Goal: Information Seeking & Learning: Learn about a topic

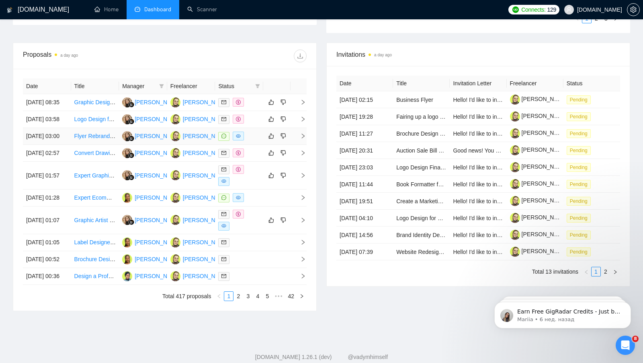
scroll to position [290, 0]
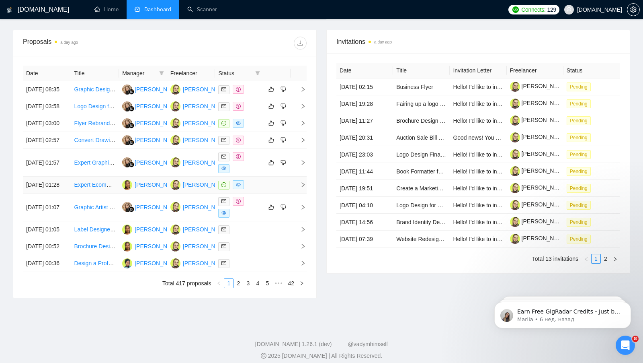
click at [266, 193] on td at bounding box center [276, 185] width 27 height 17
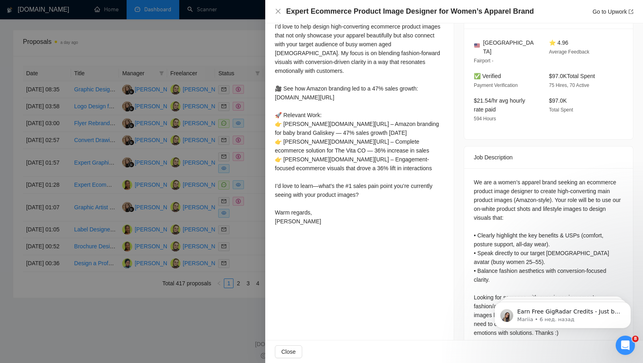
scroll to position [204, 0]
click at [222, 277] on div at bounding box center [321, 181] width 643 height 363
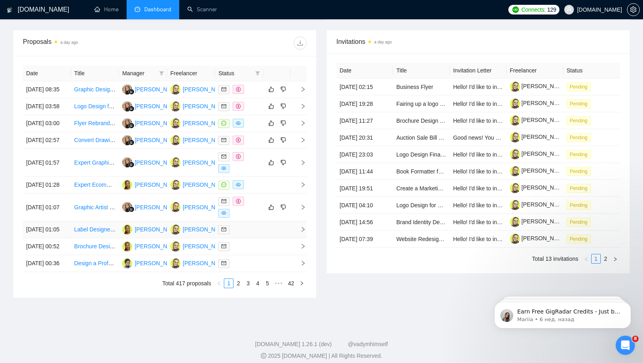
click at [260, 238] on td at bounding box center [239, 229] width 48 height 17
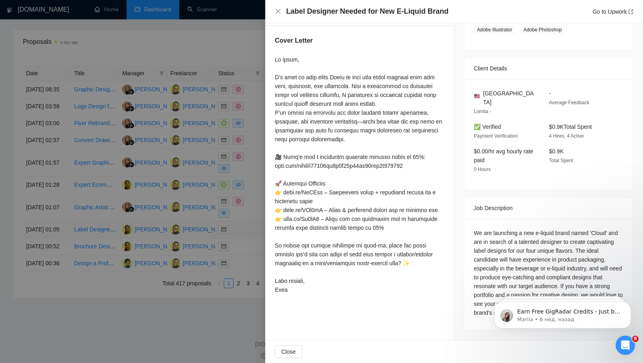
scroll to position [142, 0]
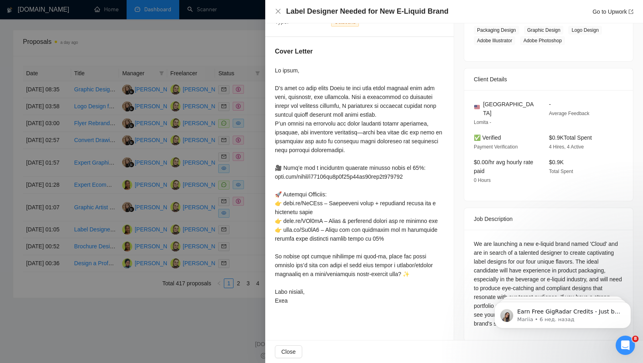
click at [249, 275] on div at bounding box center [321, 181] width 643 height 363
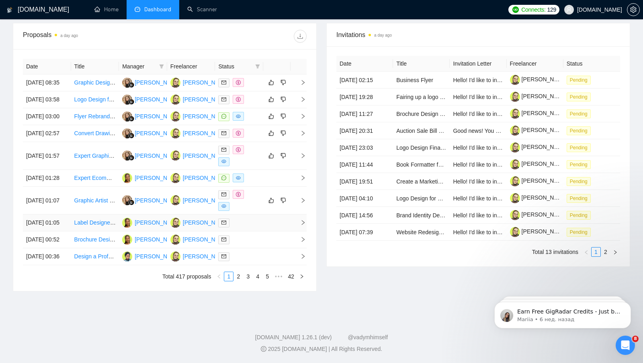
scroll to position [351, 0]
click at [267, 232] on td at bounding box center [276, 239] width 27 height 17
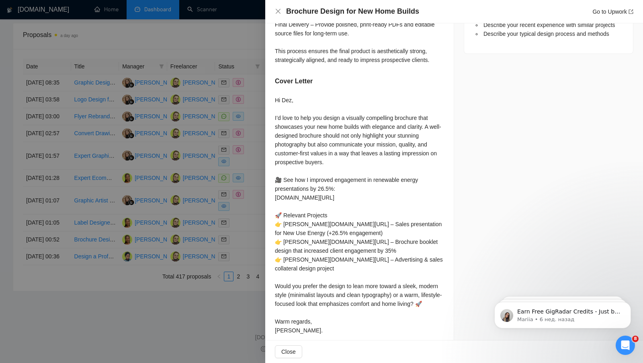
scroll to position [509, 0]
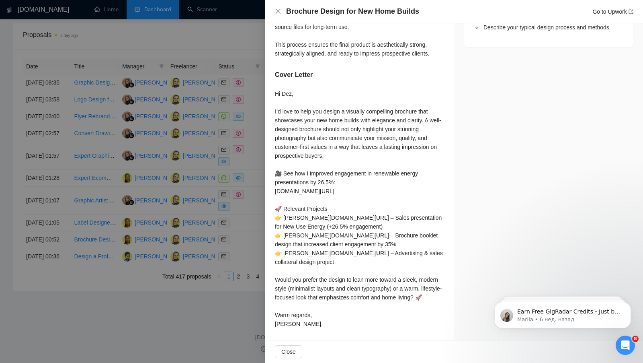
click at [222, 296] on div at bounding box center [321, 181] width 643 height 363
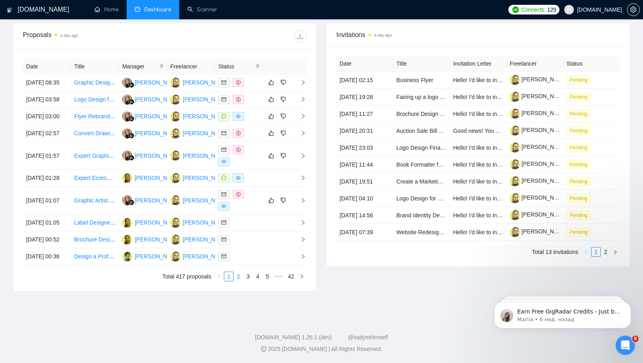
click at [237, 280] on link "2" at bounding box center [238, 276] width 9 height 9
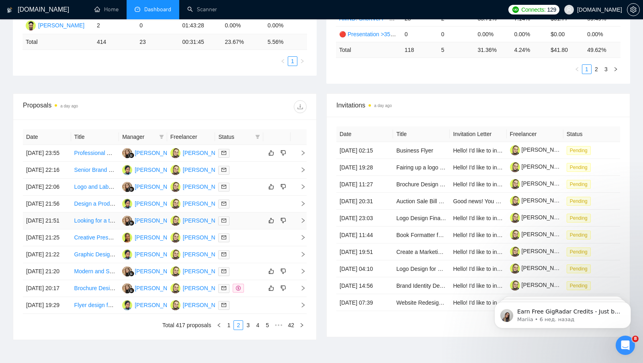
scroll to position [210, 0]
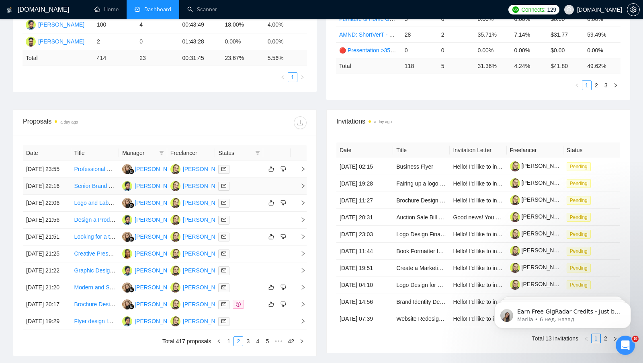
click at [258, 191] on div at bounding box center [239, 185] width 42 height 9
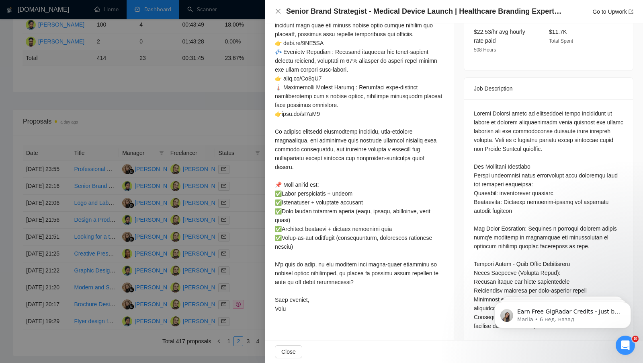
scroll to position [298, 0]
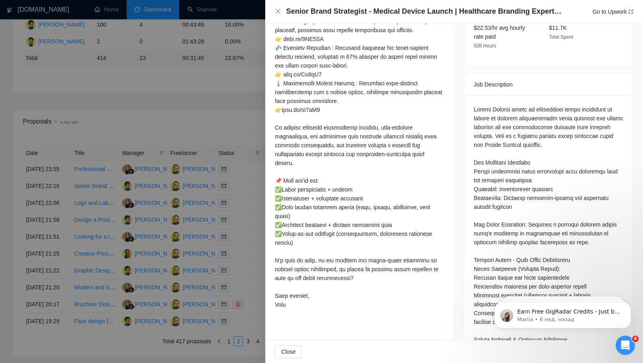
click at [218, 224] on div at bounding box center [321, 181] width 643 height 363
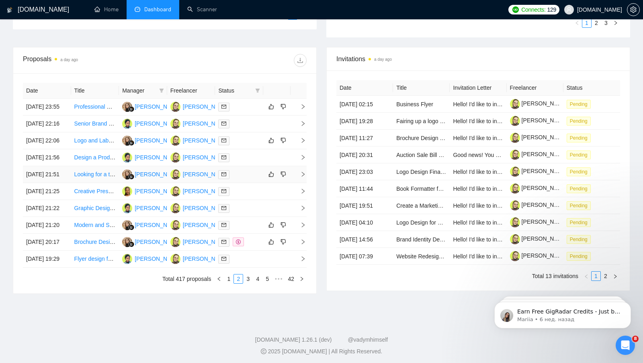
scroll to position [280, 0]
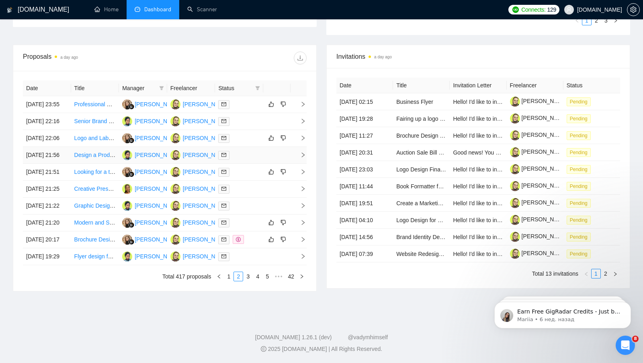
click at [257, 160] on div at bounding box center [239, 154] width 42 height 9
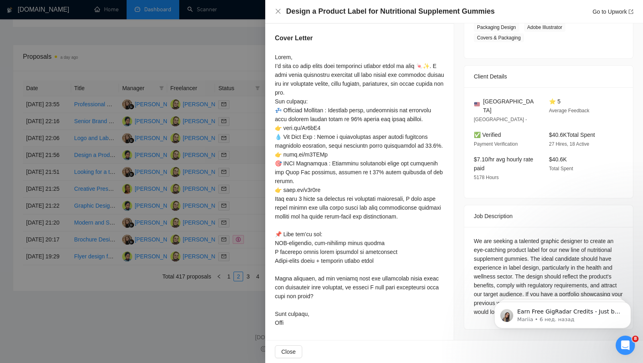
scroll to position [172, 0]
click at [343, 294] on div at bounding box center [359, 190] width 169 height 274
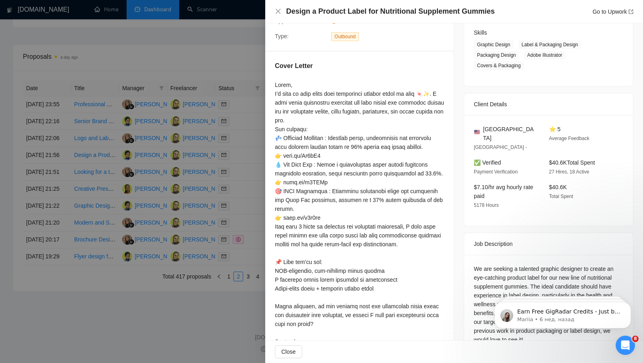
scroll to position [123, 0]
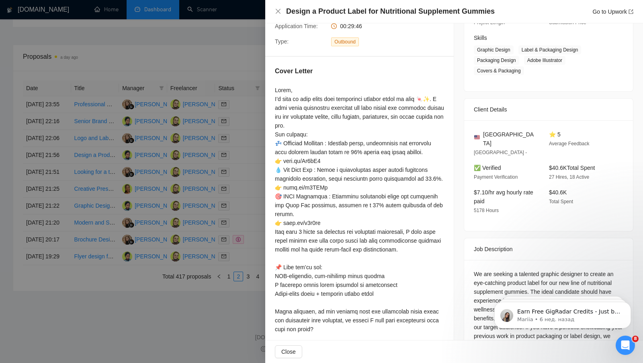
click at [238, 62] on div at bounding box center [321, 181] width 643 height 363
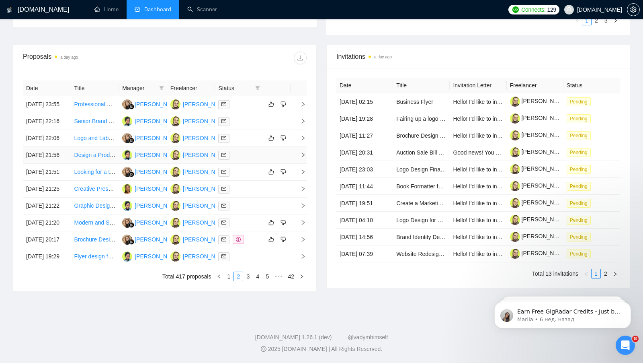
click at [249, 160] on div at bounding box center [239, 154] width 42 height 9
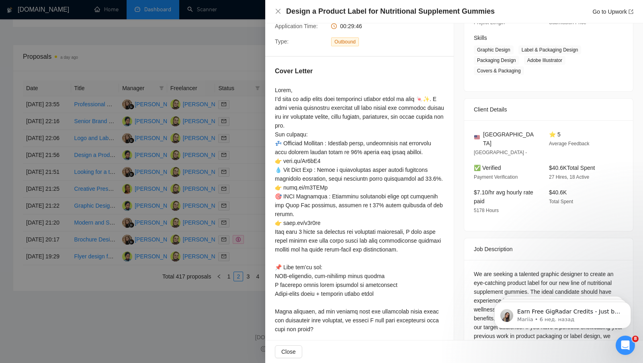
click at [249, 186] on div at bounding box center [321, 181] width 643 height 363
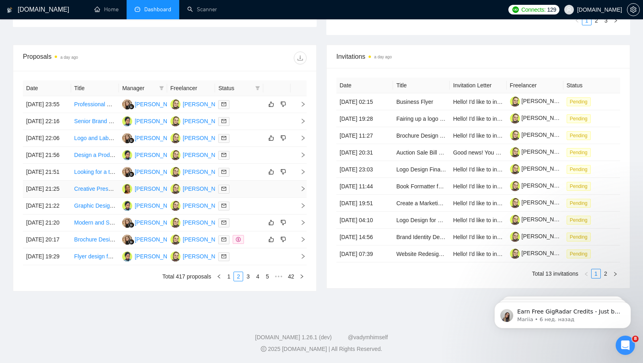
click at [252, 197] on td at bounding box center [239, 189] width 48 height 17
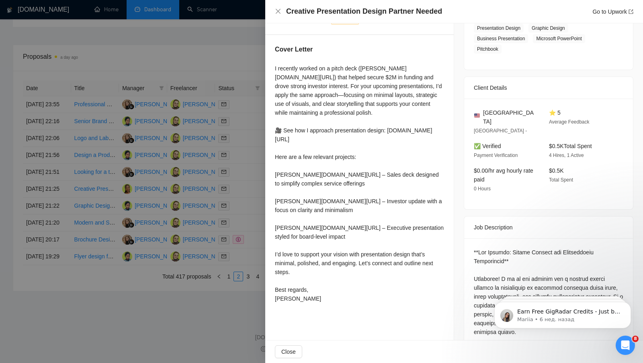
scroll to position [163, 0]
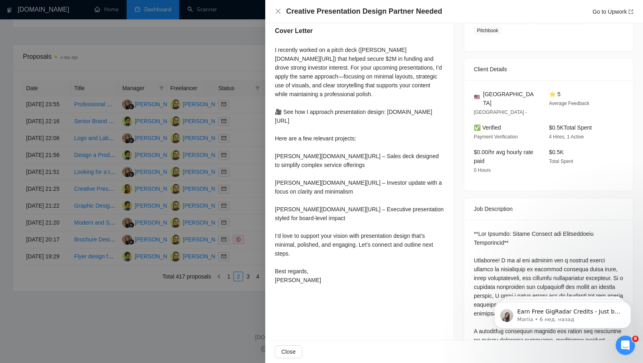
click at [257, 204] on div at bounding box center [321, 181] width 643 height 363
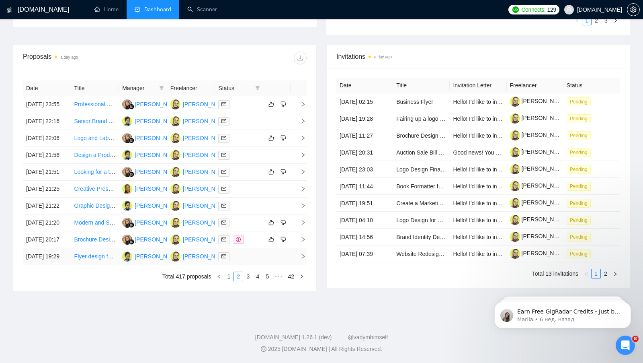
click at [271, 265] on td at bounding box center [276, 256] width 27 height 17
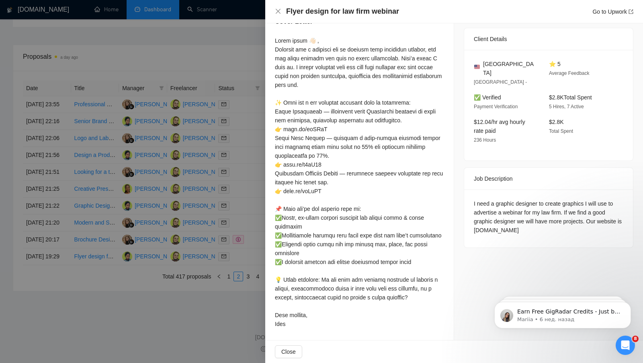
scroll to position [172, 0]
click at [230, 231] on div at bounding box center [321, 181] width 643 height 363
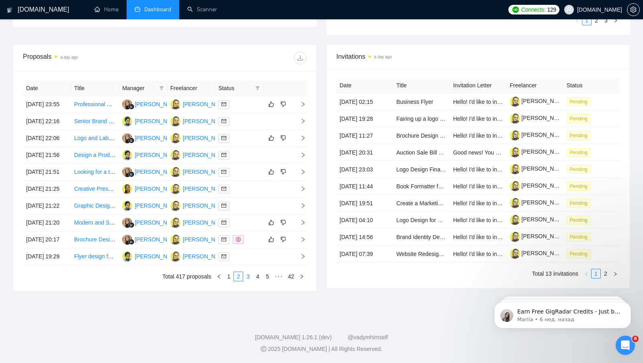
click at [249, 281] on link "3" at bounding box center [248, 276] width 9 height 9
click at [261, 104] on td at bounding box center [239, 104] width 48 height 17
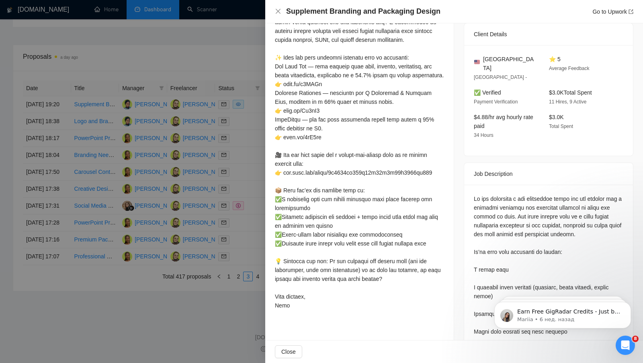
scroll to position [246, 0]
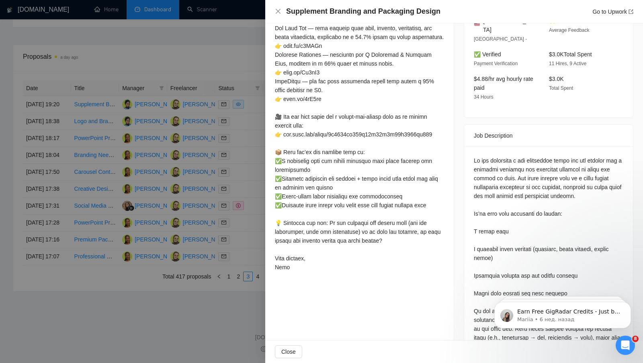
click at [240, 183] on div at bounding box center [321, 181] width 643 height 363
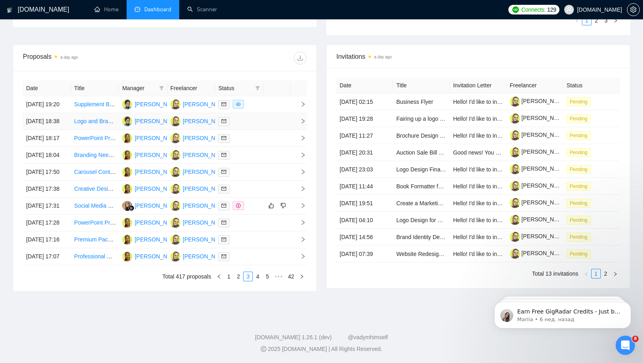
click at [267, 125] on td at bounding box center [276, 121] width 27 height 17
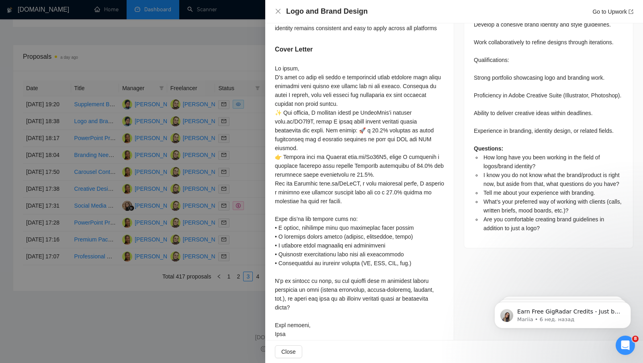
scroll to position [532, 0]
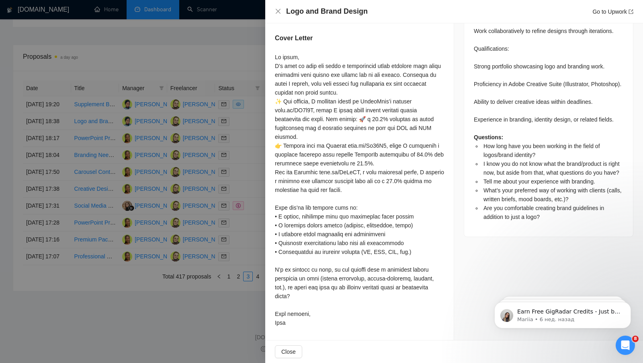
click at [195, 160] on div at bounding box center [321, 181] width 643 height 363
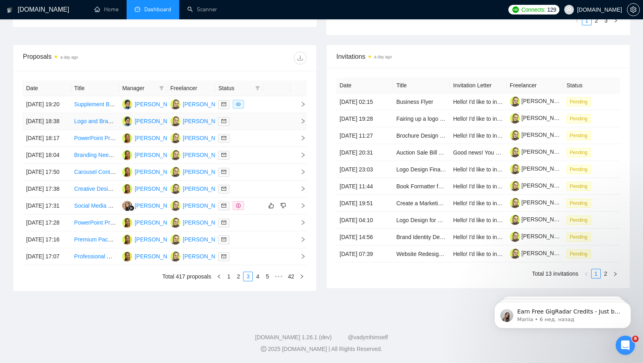
scroll to position [289, 0]
click at [257, 164] on td at bounding box center [239, 155] width 48 height 17
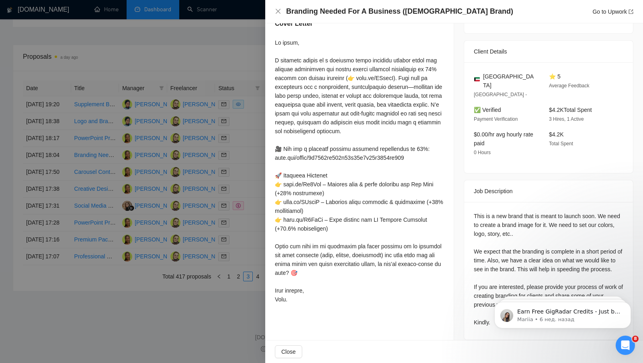
scroll to position [171, 0]
click at [209, 209] on div at bounding box center [321, 181] width 643 height 363
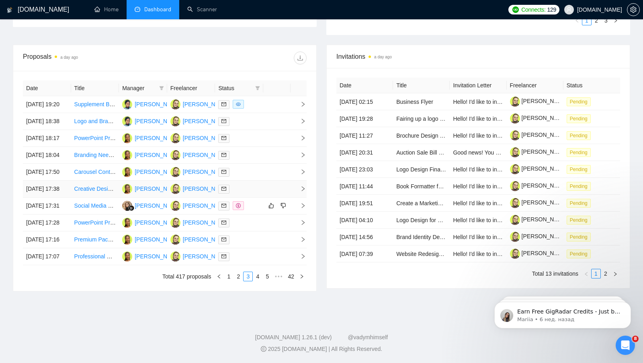
click at [271, 197] on td at bounding box center [276, 189] width 27 height 17
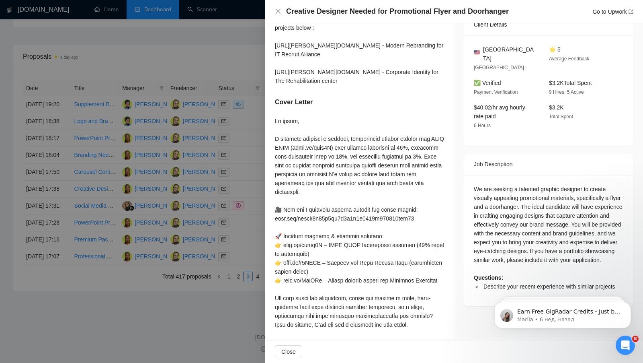
scroll to position [224, 0]
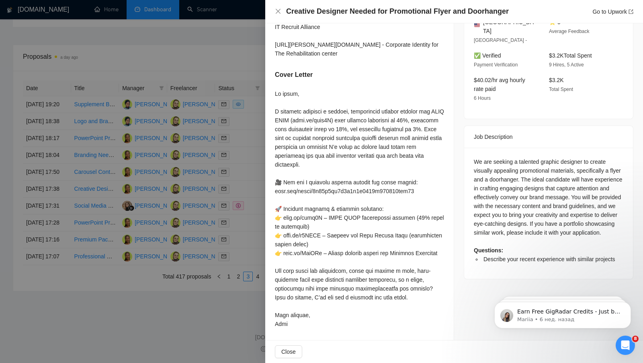
click at [183, 185] on div at bounding box center [321, 181] width 643 height 363
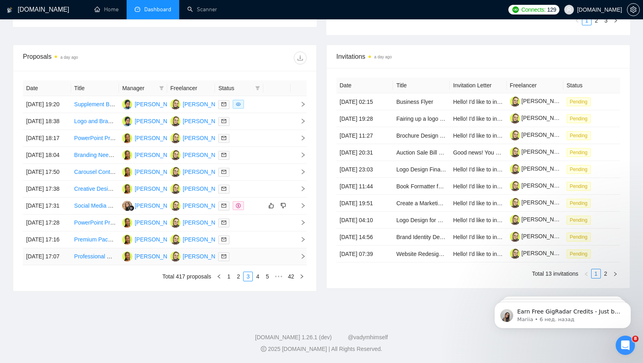
click at [245, 261] on div at bounding box center [239, 256] width 42 height 9
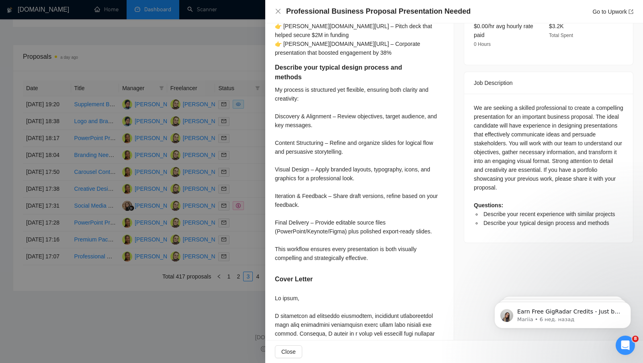
scroll to position [277, 0]
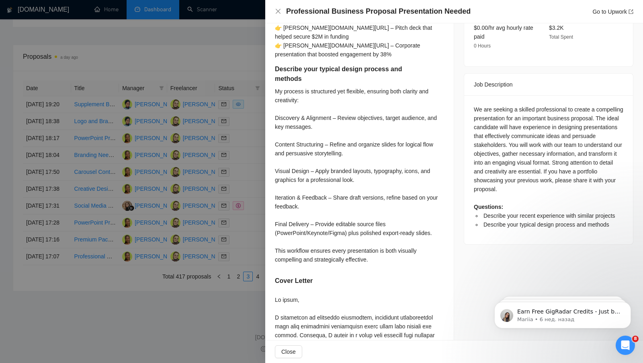
click at [213, 53] on div at bounding box center [321, 181] width 643 height 363
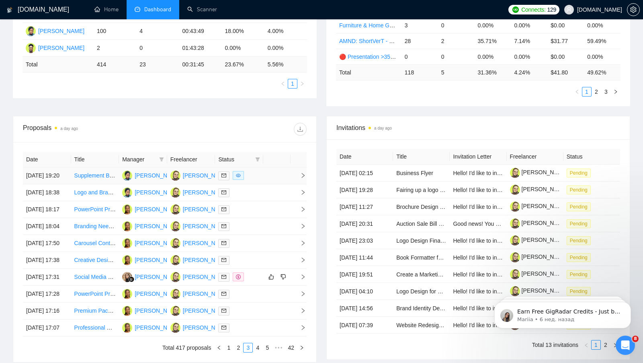
scroll to position [260, 0]
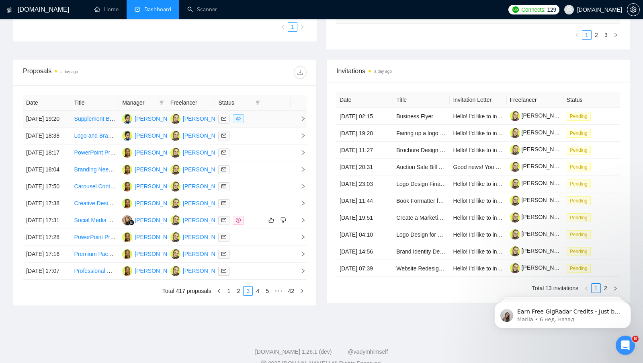
click at [273, 126] on td at bounding box center [276, 119] width 27 height 17
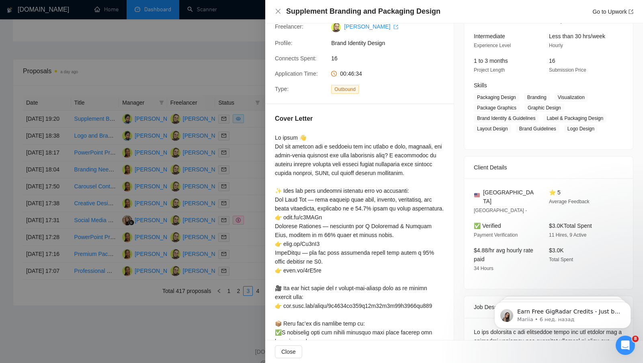
scroll to position [16, 0]
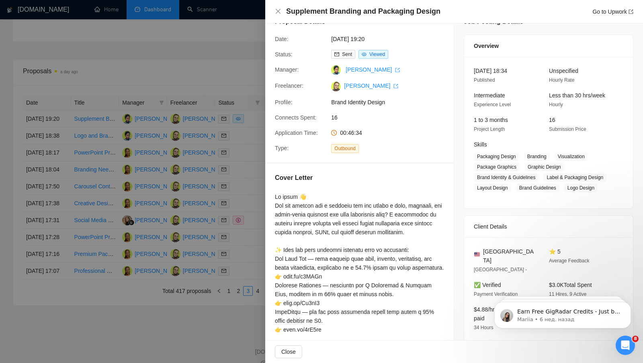
click at [199, 54] on div at bounding box center [321, 181] width 643 height 363
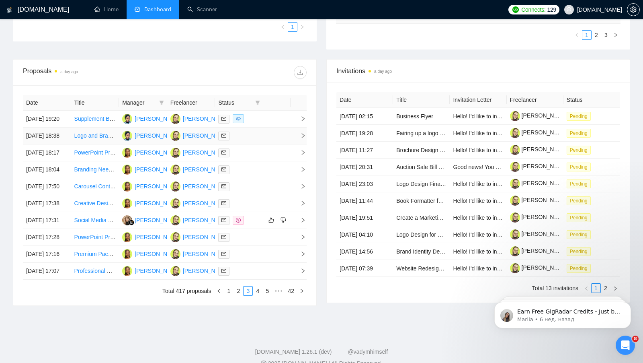
click at [273, 144] on td at bounding box center [276, 135] width 27 height 17
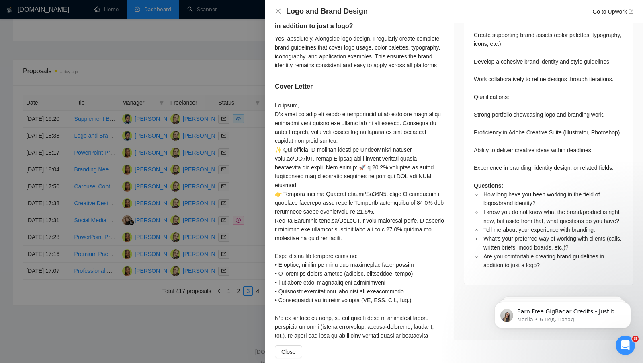
scroll to position [476, 0]
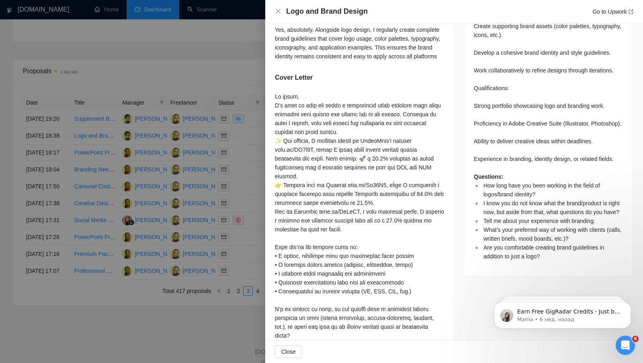
click at [213, 58] on div at bounding box center [321, 181] width 643 height 363
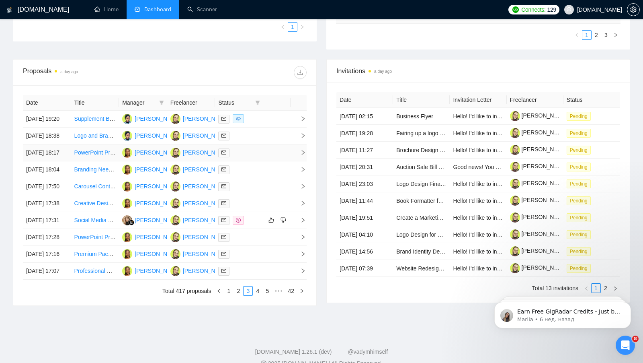
click at [281, 161] on td at bounding box center [276, 152] width 27 height 17
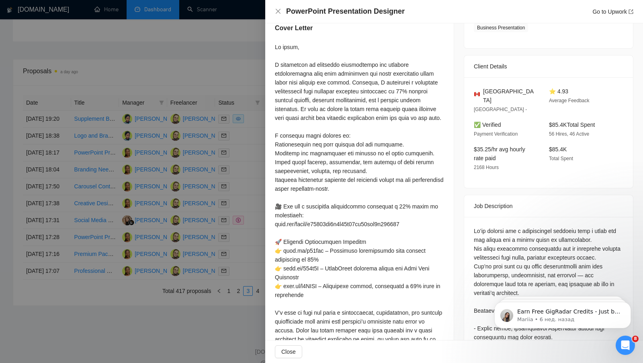
scroll to position [88, 0]
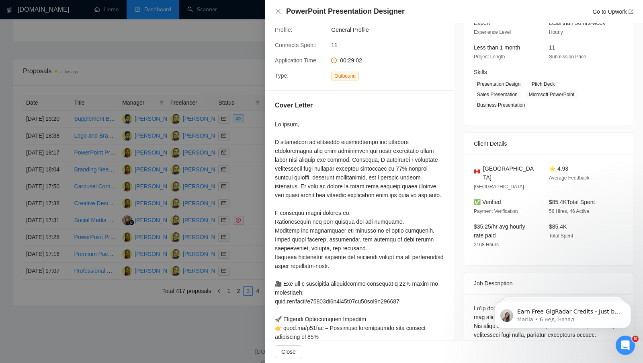
click at [252, 158] on div at bounding box center [321, 181] width 643 height 363
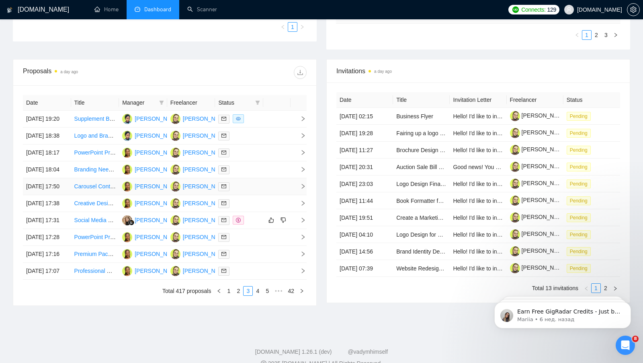
click at [263, 195] on td at bounding box center [239, 186] width 48 height 17
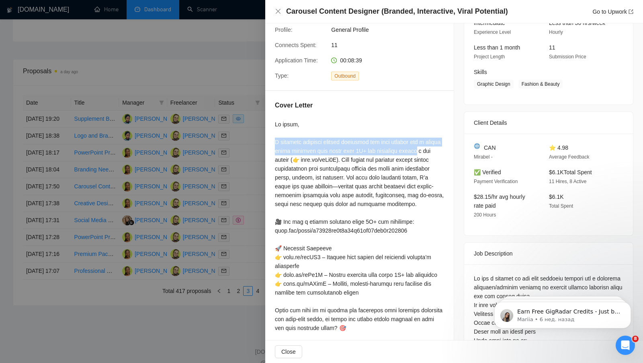
drag, startPoint x: 274, startPoint y: 139, endPoint x: 449, endPoint y: 152, distance: 175.4
click at [449, 152] on div "Cover Letter" at bounding box center [359, 231] width 189 height 281
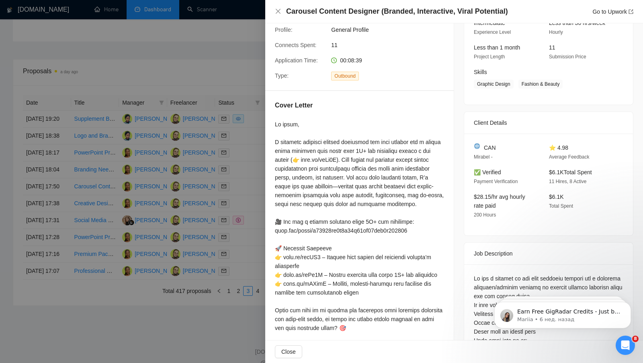
click at [251, 138] on div at bounding box center [321, 181] width 643 height 363
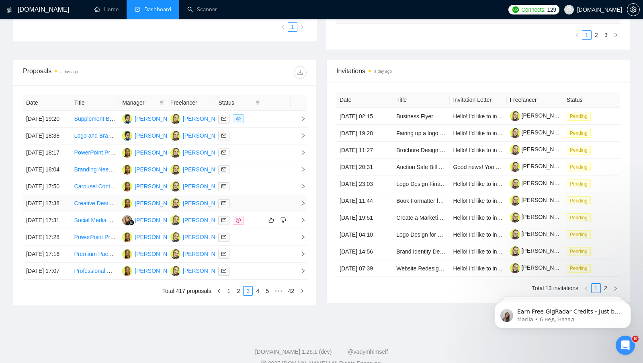
click at [258, 208] on div at bounding box center [239, 203] width 42 height 9
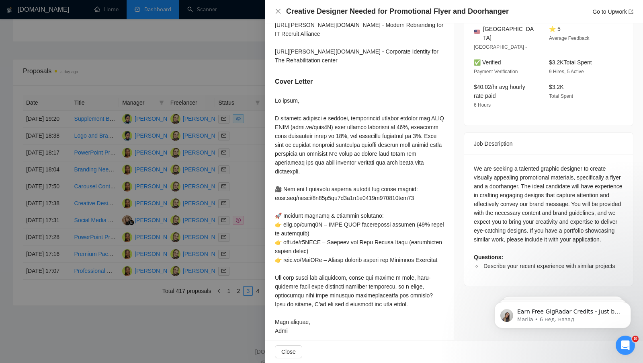
scroll to position [224, 0]
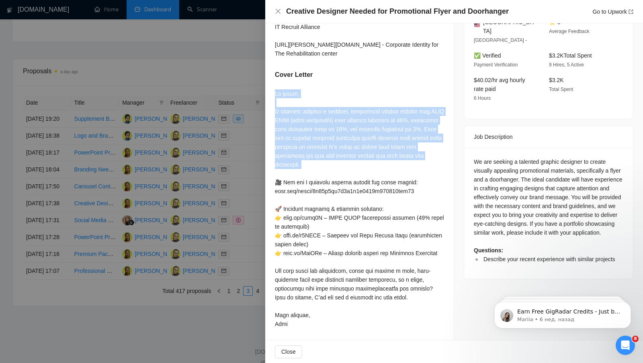
drag, startPoint x: 273, startPoint y: 80, endPoint x: 343, endPoint y: 164, distance: 109.6
click at [343, 165] on div "Describe your recent experience with similar projects I have explained my caref…" at bounding box center [359, 148] width 189 height 386
click at [378, 89] on div at bounding box center [359, 208] width 169 height 239
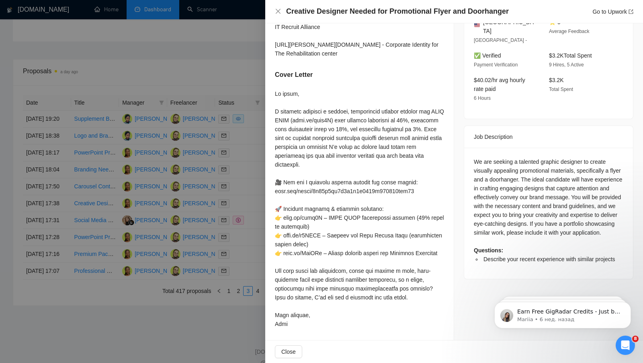
click at [195, 66] on div at bounding box center [321, 181] width 643 height 363
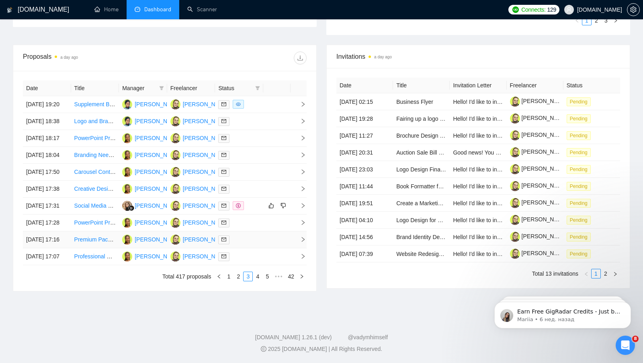
scroll to position [323, 0]
click at [271, 230] on td at bounding box center [276, 222] width 27 height 17
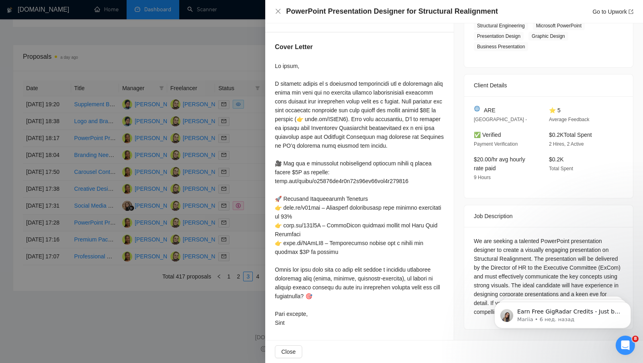
scroll to position [154, 0]
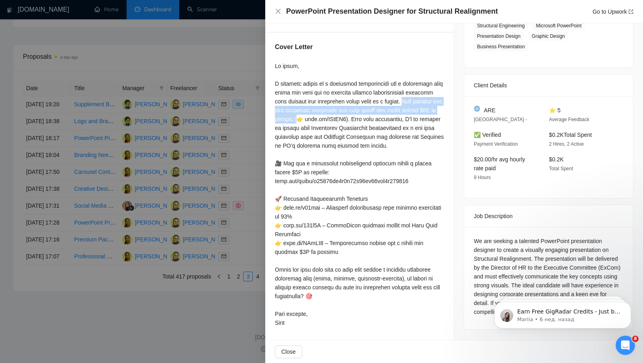
drag, startPoint x: 275, startPoint y: 100, endPoint x: 354, endPoint y: 111, distance: 79.7
click at [354, 111] on div at bounding box center [359, 194] width 169 height 265
click at [298, 114] on div at bounding box center [359, 194] width 169 height 265
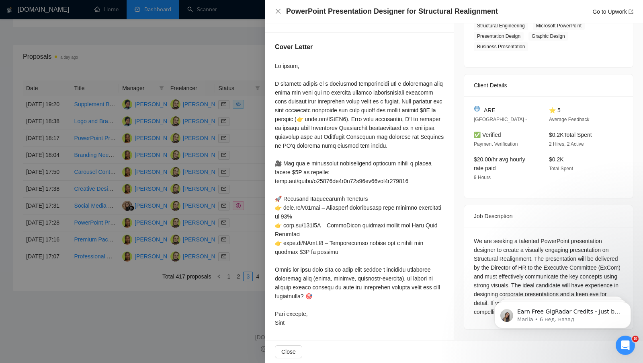
click at [255, 103] on div at bounding box center [321, 181] width 643 height 363
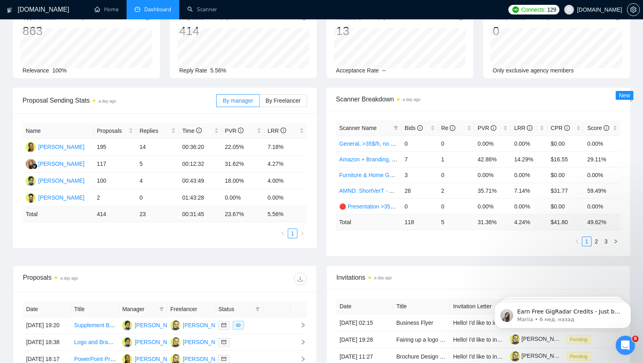
scroll to position [203, 0]
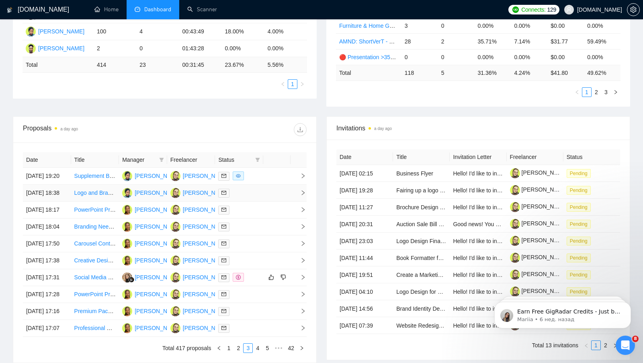
click at [261, 201] on td at bounding box center [239, 193] width 48 height 17
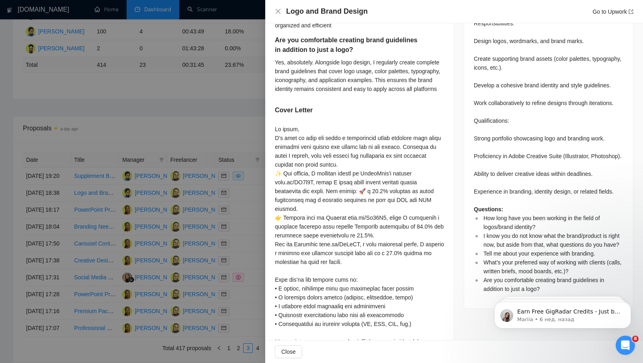
scroll to position [514, 0]
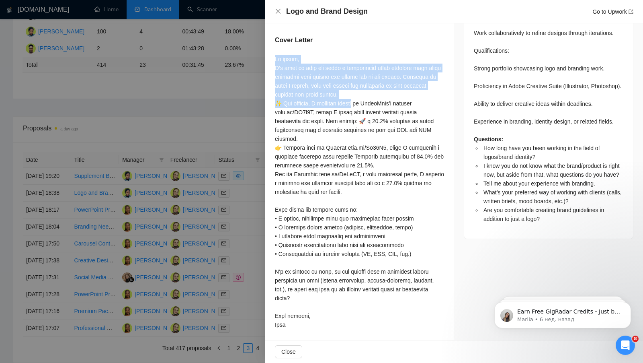
drag, startPoint x: 273, startPoint y: 76, endPoint x: 361, endPoint y: 115, distance: 97.2
click at [361, 115] on div "How long have you been working in the field of logos/brand identity? I have 5 y…" at bounding box center [359, 3] width 189 height 676
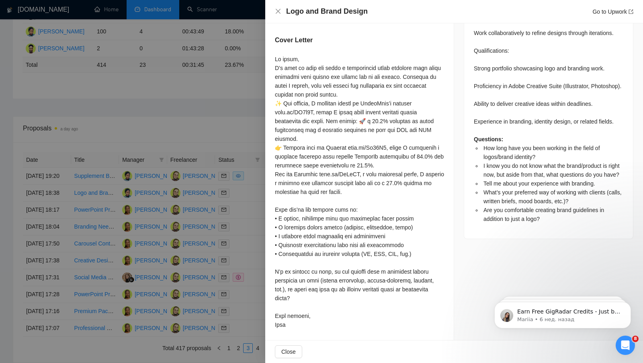
click at [196, 97] on div at bounding box center [321, 181] width 643 height 363
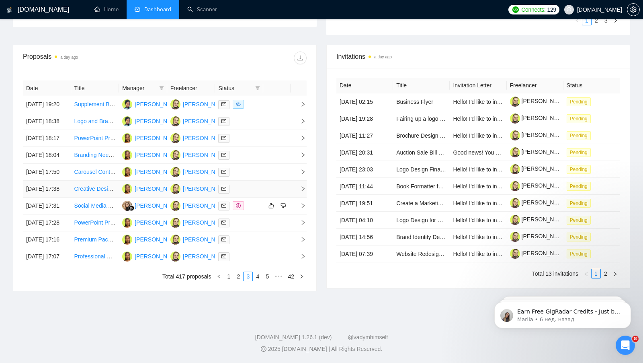
scroll to position [343, 0]
click at [258, 184] on div at bounding box center [239, 188] width 42 height 9
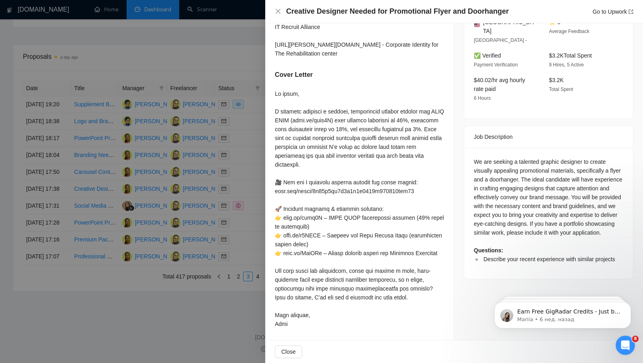
click at [253, 96] on div at bounding box center [321, 181] width 643 height 363
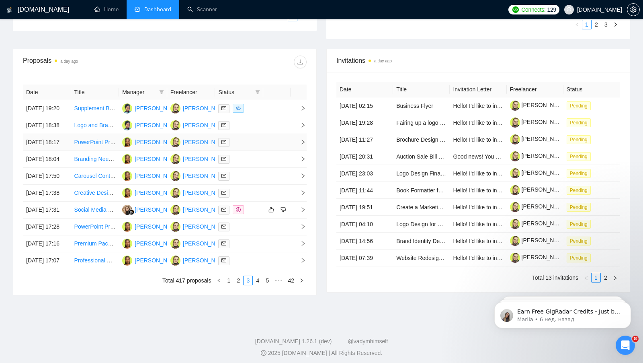
scroll to position [268, 0]
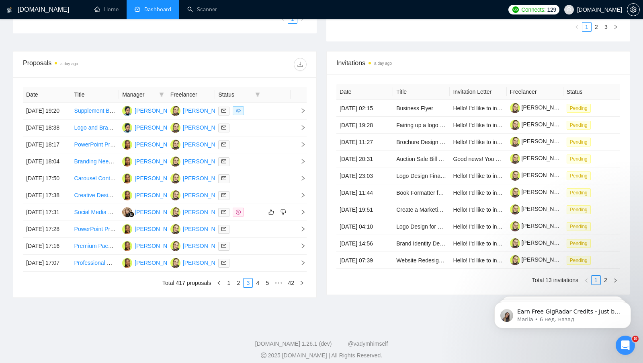
click at [321, 138] on div "Proposals a day ago Date Title Manager Freelancer Status [DATE] 19:20 Supplemen…" at bounding box center [165, 174] width 314 height 246
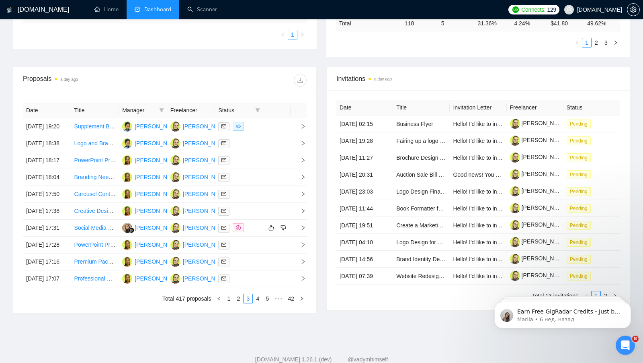
scroll to position [254, 0]
